Goal: Task Accomplishment & Management: Use online tool/utility

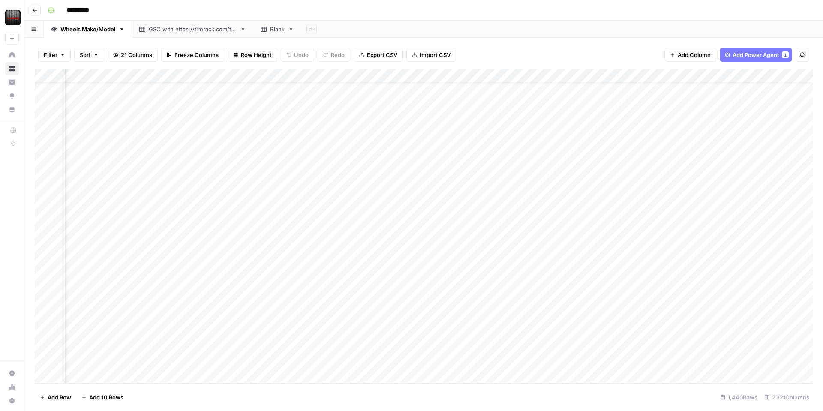
scroll to position [20, 219]
click at [350, 312] on div "Add Column" at bounding box center [424, 226] width 778 height 315
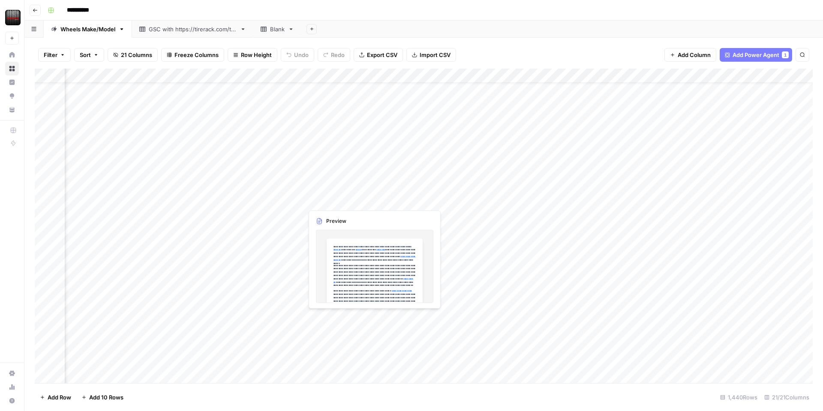
scroll to position [24, 219]
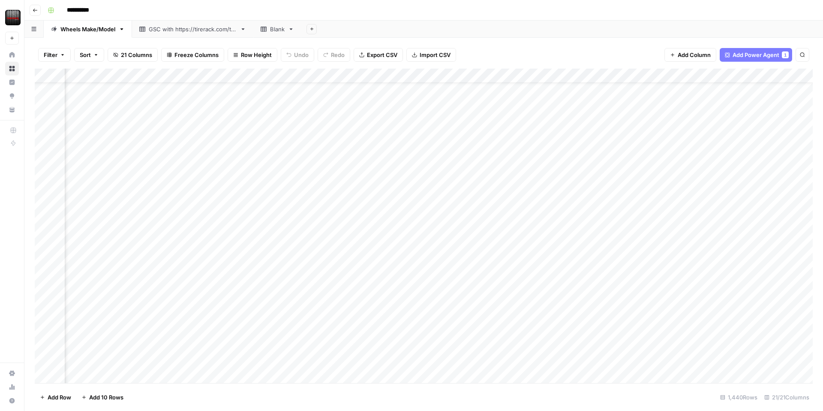
click at [370, 309] on div "Add Column" at bounding box center [424, 226] width 778 height 315
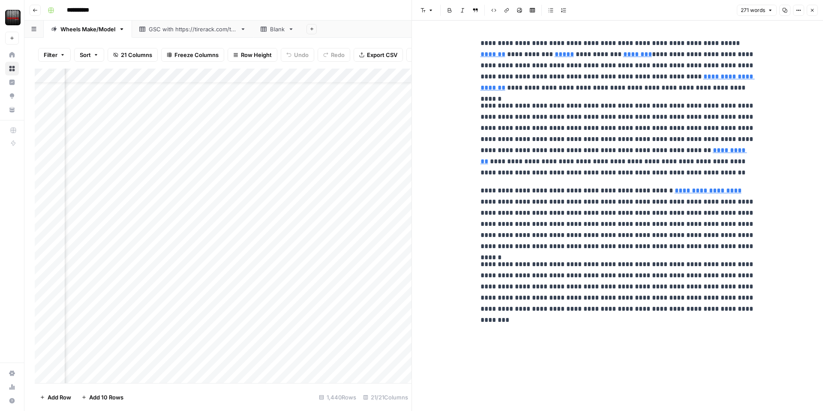
scroll to position [22, 214]
click at [816, 13] on button "Close" at bounding box center [812, 10] width 11 height 11
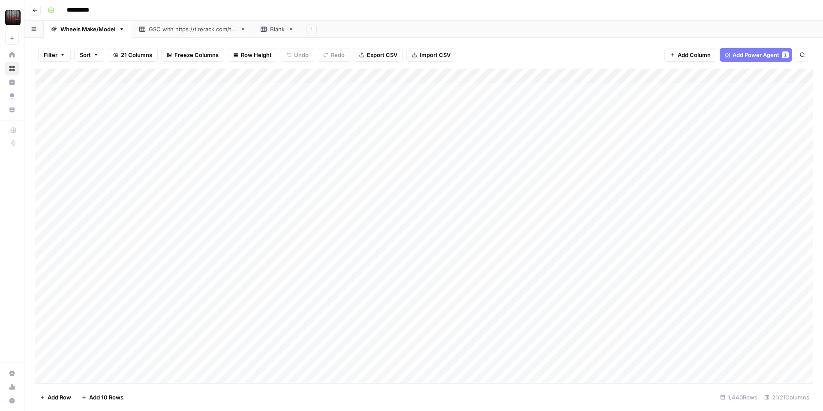
click at [505, 74] on div "Add Column" at bounding box center [424, 226] width 778 height 315
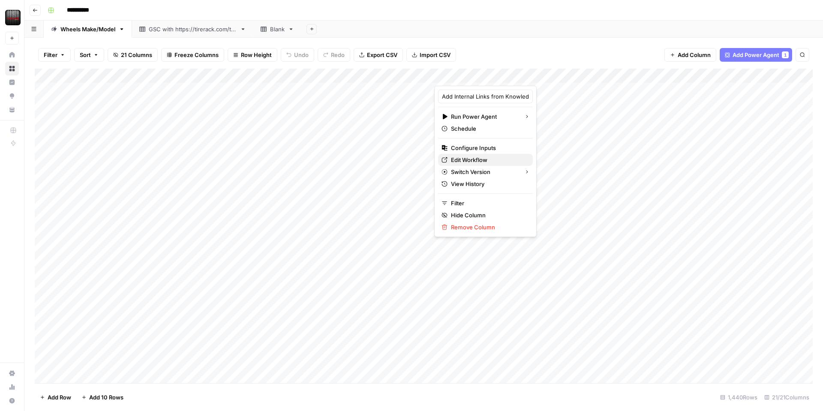
click at [468, 162] on span "Edit Workflow" at bounding box center [488, 160] width 75 height 9
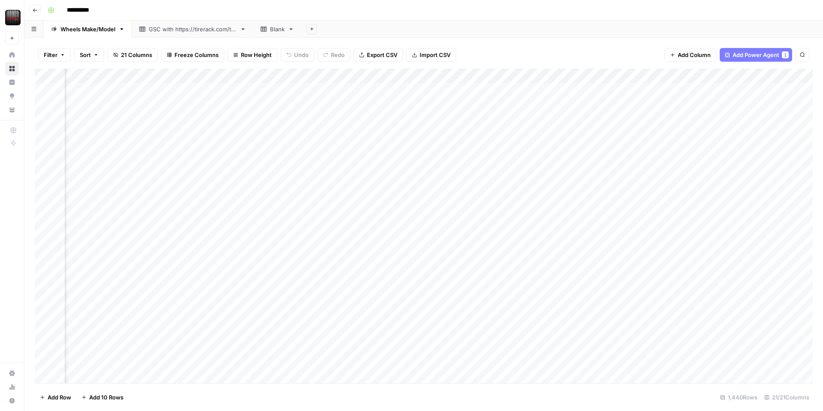
scroll to position [0, 766]
click at [634, 77] on div "Add Column" at bounding box center [424, 226] width 778 height 315
click at [620, 159] on span "Remove Column" at bounding box center [646, 160] width 75 height 9
click at [387, 88] on span "Delete" at bounding box center [381, 88] width 18 height 9
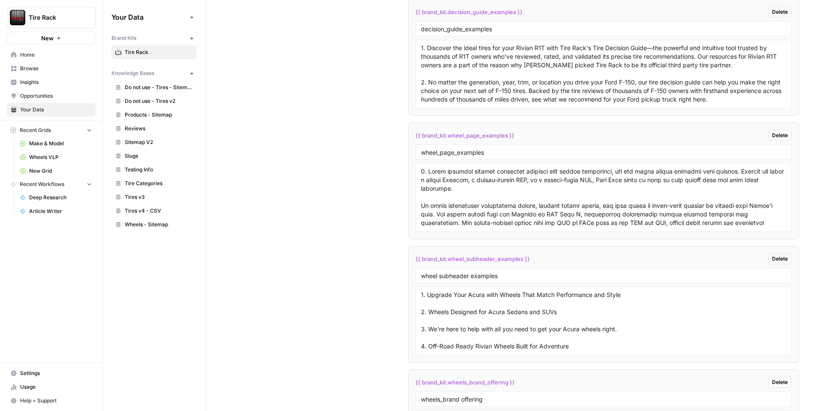
scroll to position [1773, 0]
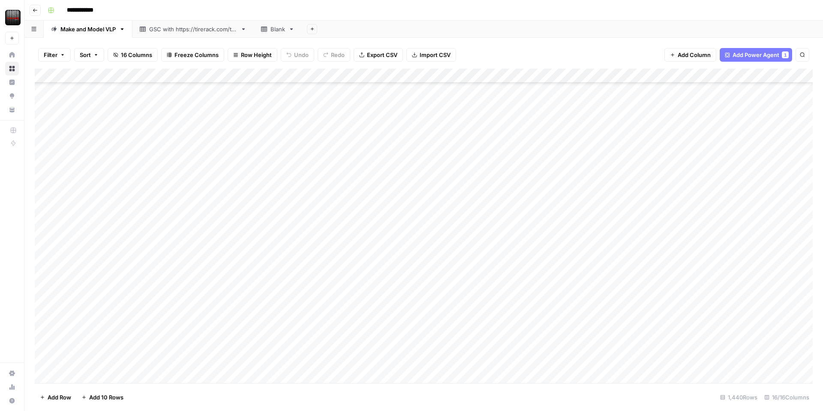
scroll to position [13594, 0]
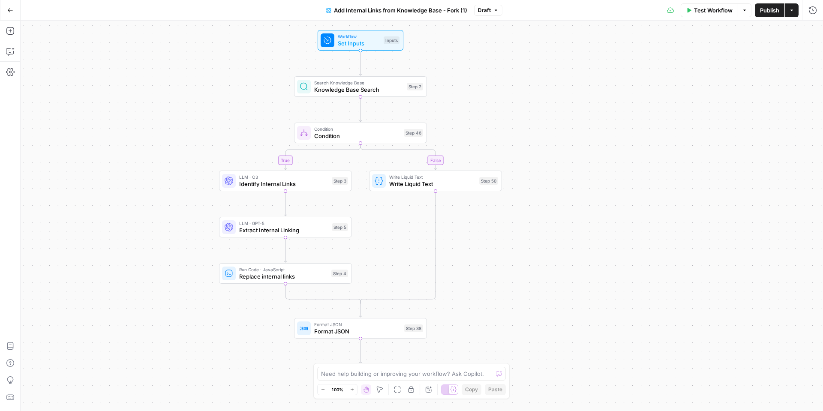
click at [378, 98] on div "true false Workflow Set Inputs Inputs Search Knowledge Base Knowledge Base Sear…" at bounding box center [422, 216] width 802 height 390
click at [381, 96] on div "Search Knowledge Base Knowledge Base Search Step 2 Copy step Delete step Add No…" at bounding box center [360, 86] width 133 height 21
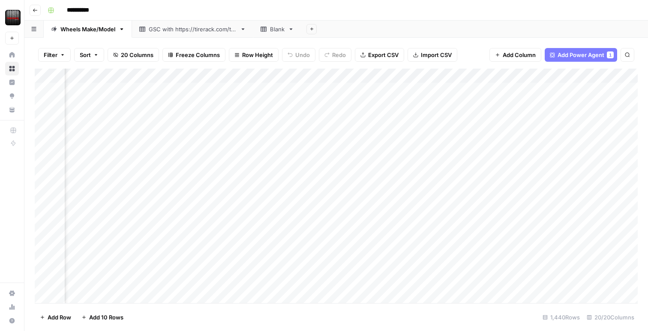
scroll to position [0, 876]
click at [433, 93] on div "Add Column" at bounding box center [336, 186] width 603 height 234
click at [428, 21] on div "Add Sheet" at bounding box center [474, 29] width 347 height 17
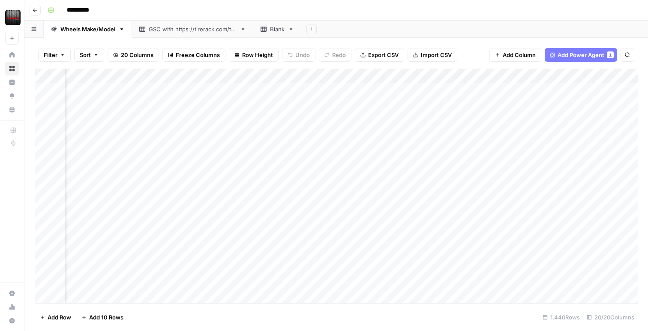
click at [462, 132] on div "Add Column" at bounding box center [336, 186] width 603 height 234
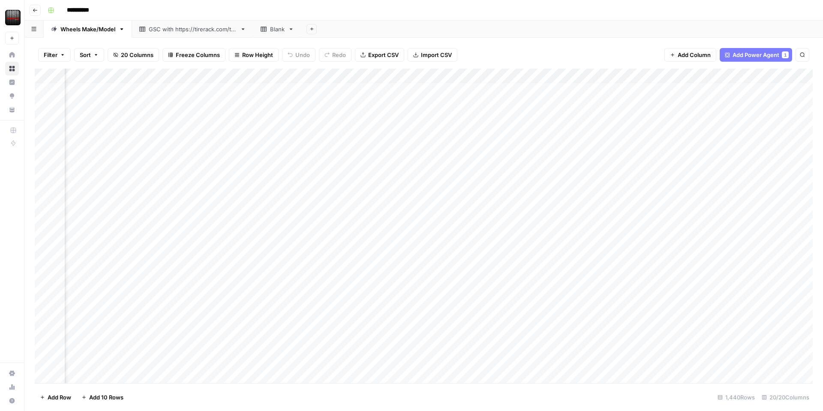
scroll to position [4, 531]
click at [733, 75] on div "Add Column" at bounding box center [424, 226] width 778 height 315
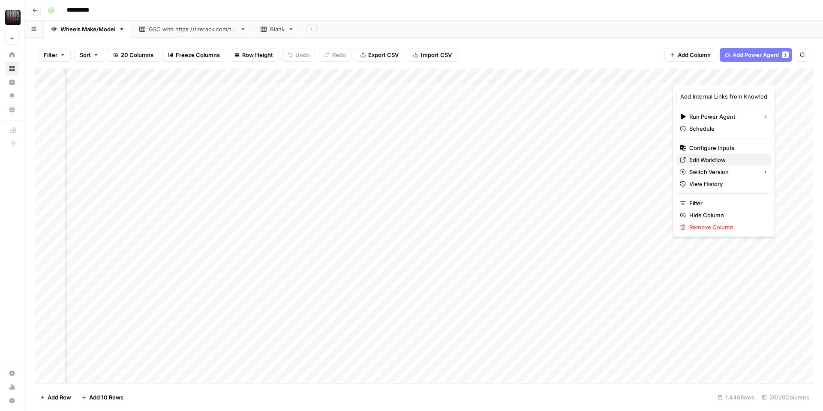
click at [712, 156] on span "Edit Workflow" at bounding box center [726, 160] width 75 height 9
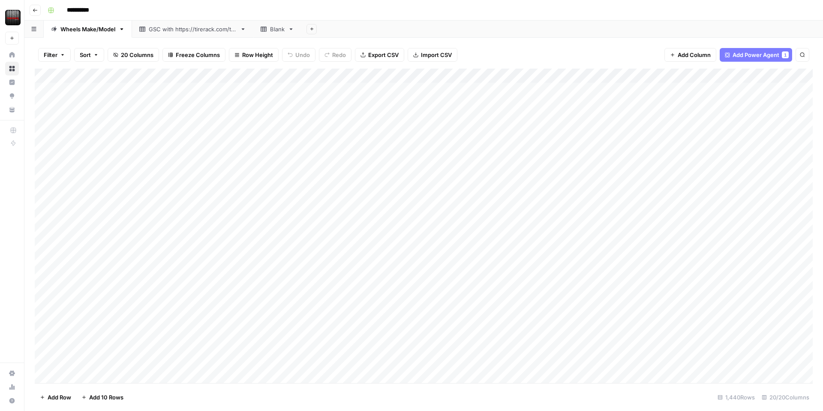
scroll to position [0, 0]
click at [254, 88] on div "Add Column" at bounding box center [424, 226] width 778 height 315
click at [261, 337] on div "Add Column" at bounding box center [424, 226] width 778 height 315
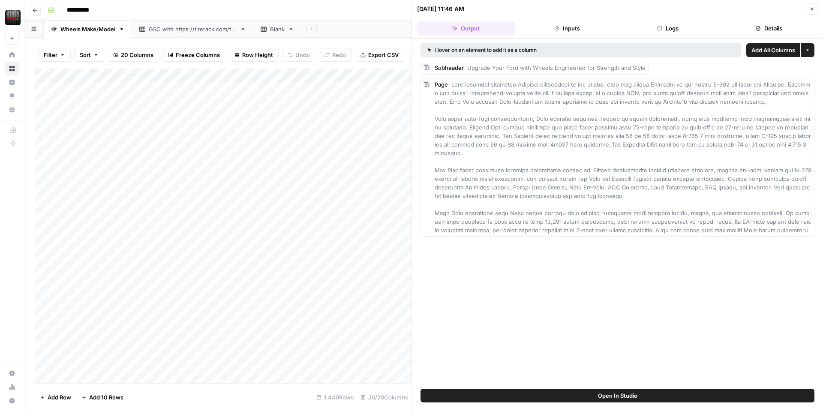
click at [657, 30] on icon "button" at bounding box center [659, 28] width 5 height 5
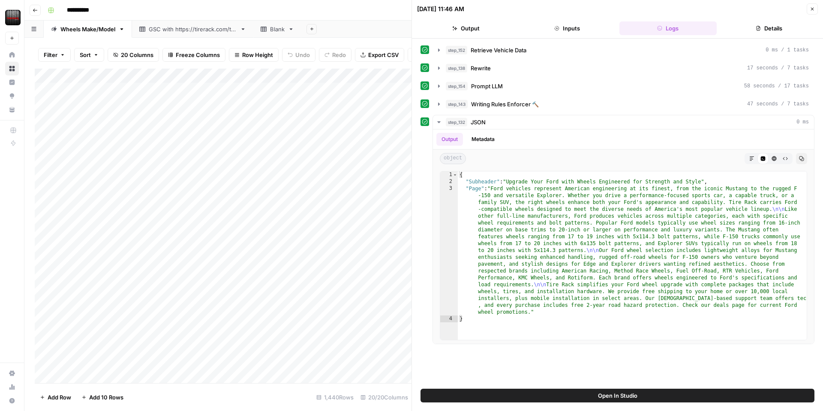
click at [266, 6] on div "**********" at bounding box center [429, 10] width 770 height 14
click at [487, 107] on span "Writing Rules Enforcer 🔨" at bounding box center [505, 104] width 68 height 9
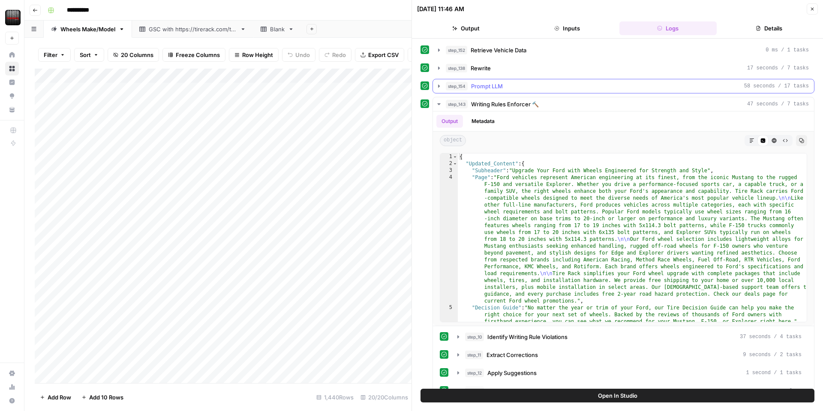
click at [488, 86] on span "Prompt LLM" at bounding box center [487, 86] width 32 height 9
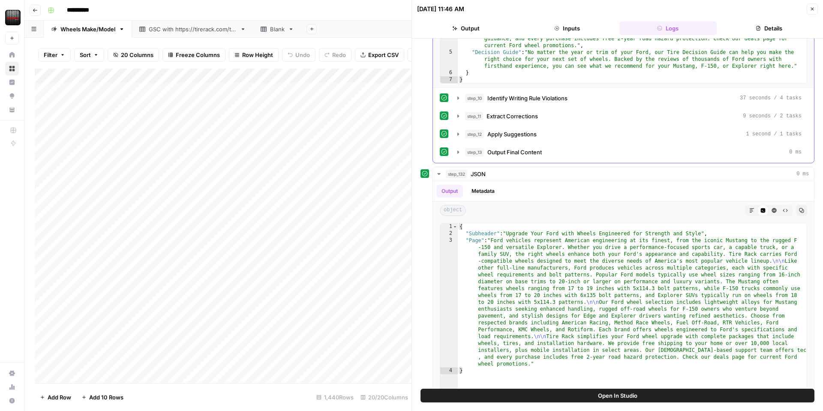
scroll to position [465, 0]
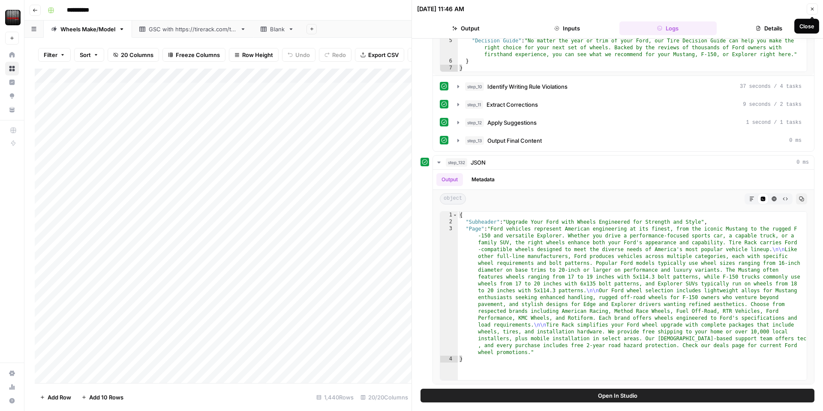
click at [811, 12] on button "Close" at bounding box center [812, 8] width 11 height 11
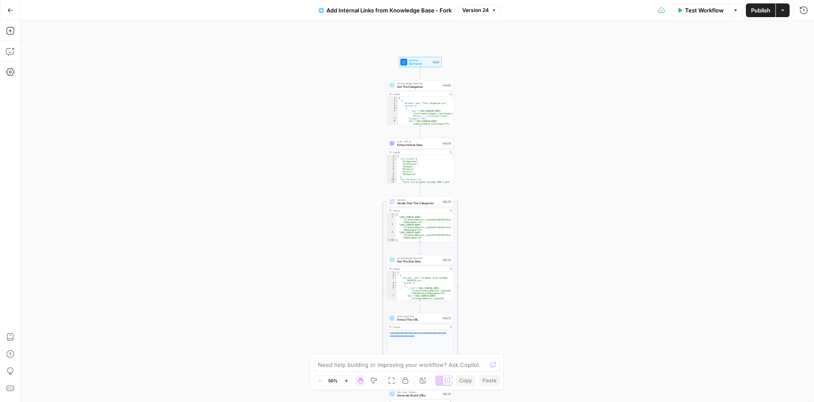
drag, startPoint x: 353, startPoint y: 36, endPoint x: 361, endPoint y: 40, distance: 8.4
click at [362, 40] on div "Workflow Set Inputs Inputs Get Knowledge Base File Get Tire Categories Step 69 …" at bounding box center [418, 212] width 794 height 382
